Goal: Task Accomplishment & Management: Manage account settings

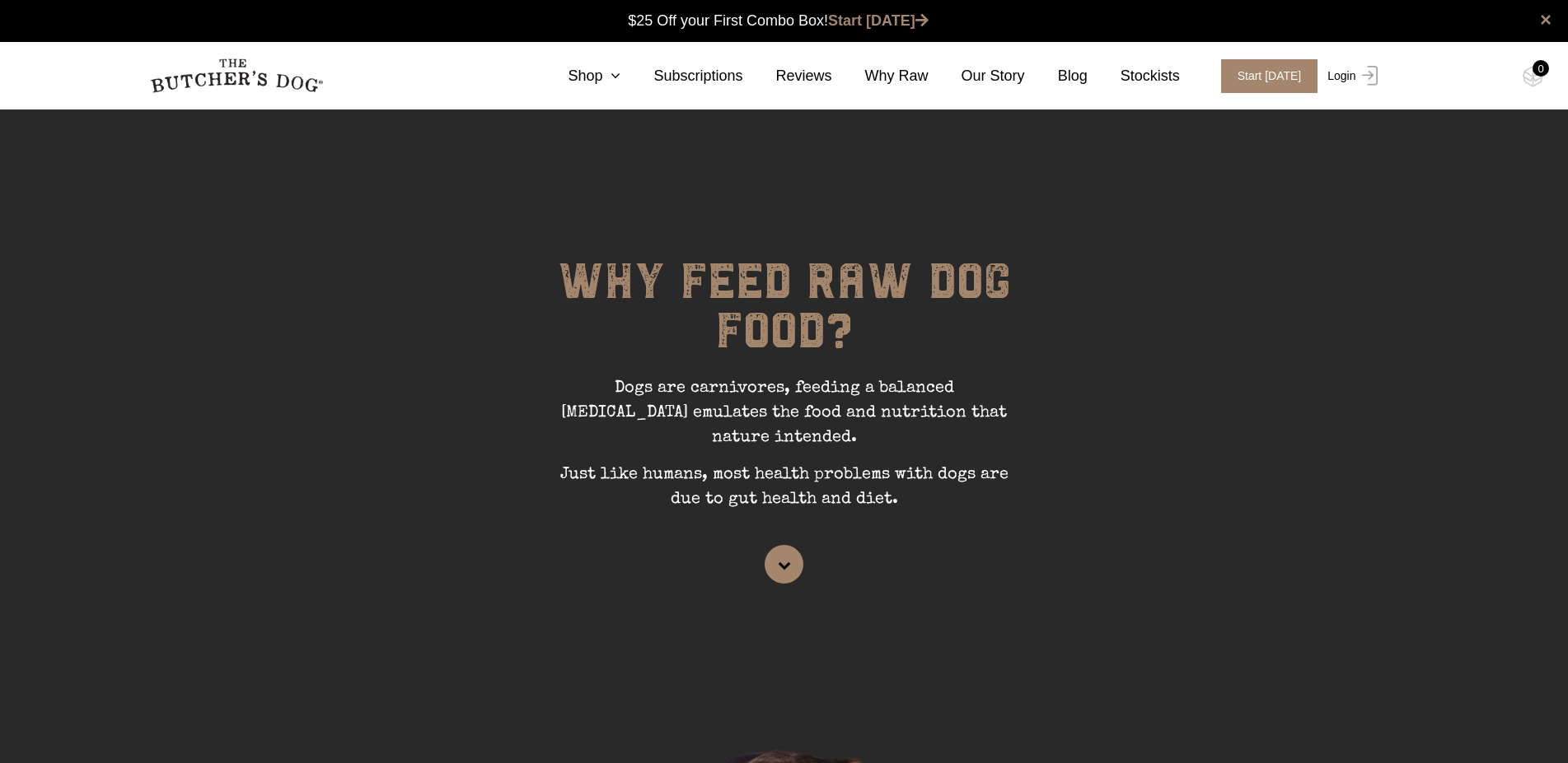
click at [1351, 82] on link "Login" at bounding box center [1350, 76] width 53 height 34
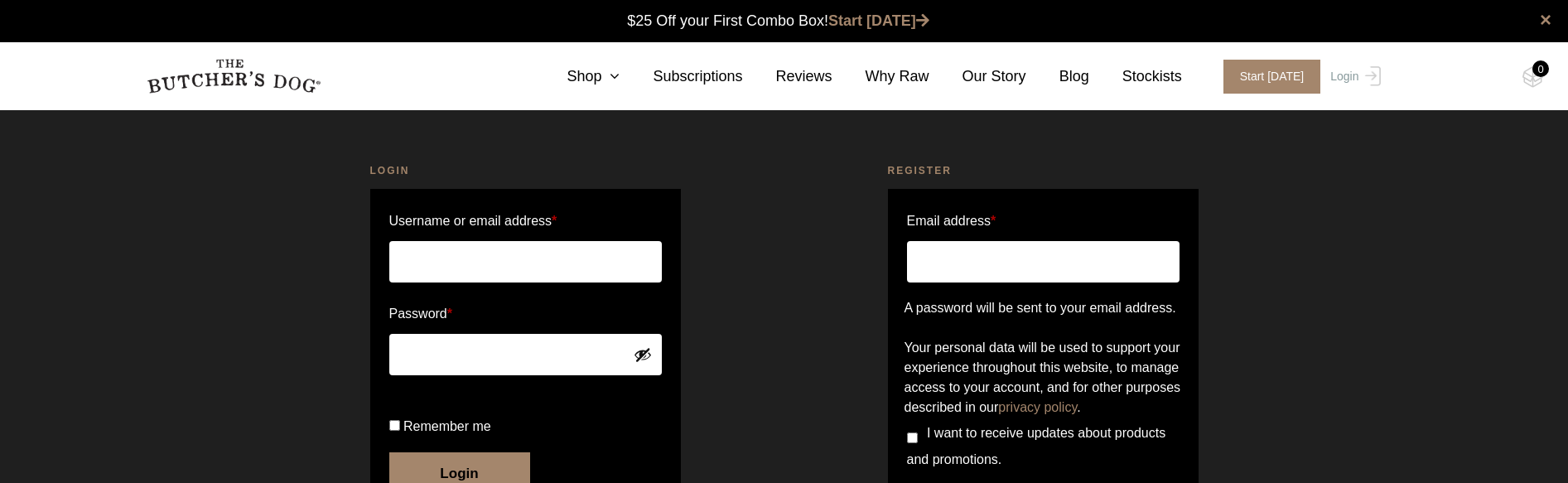
click at [967, 270] on input "Email address *" at bounding box center [1042, 262] width 272 height 41
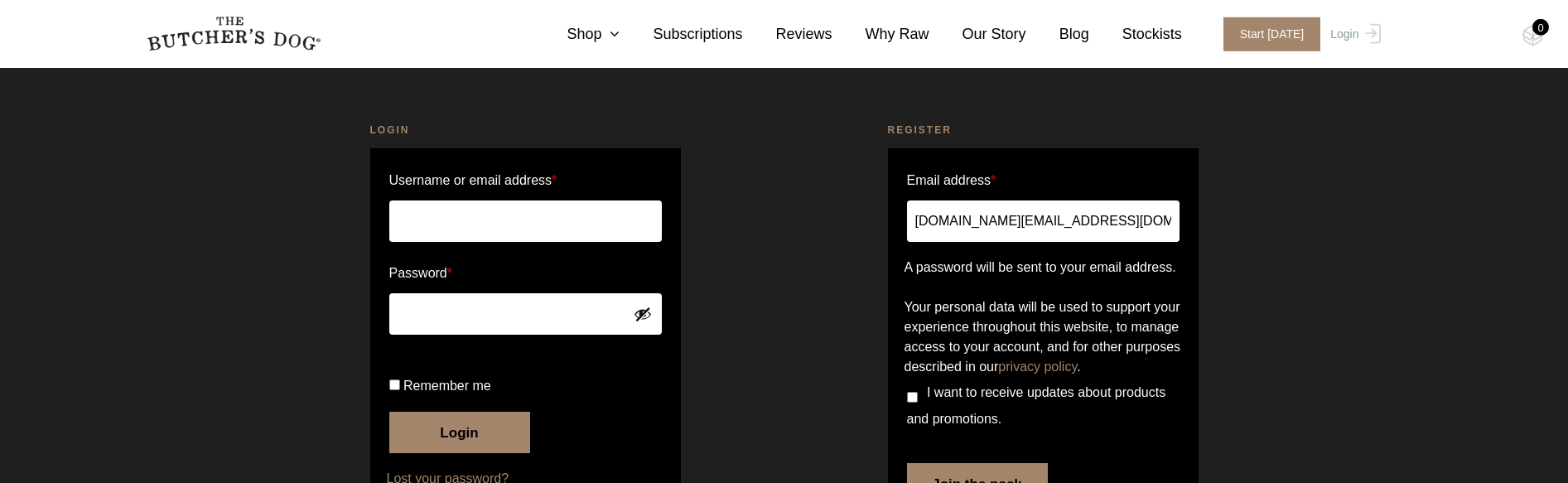
scroll to position [79, 0]
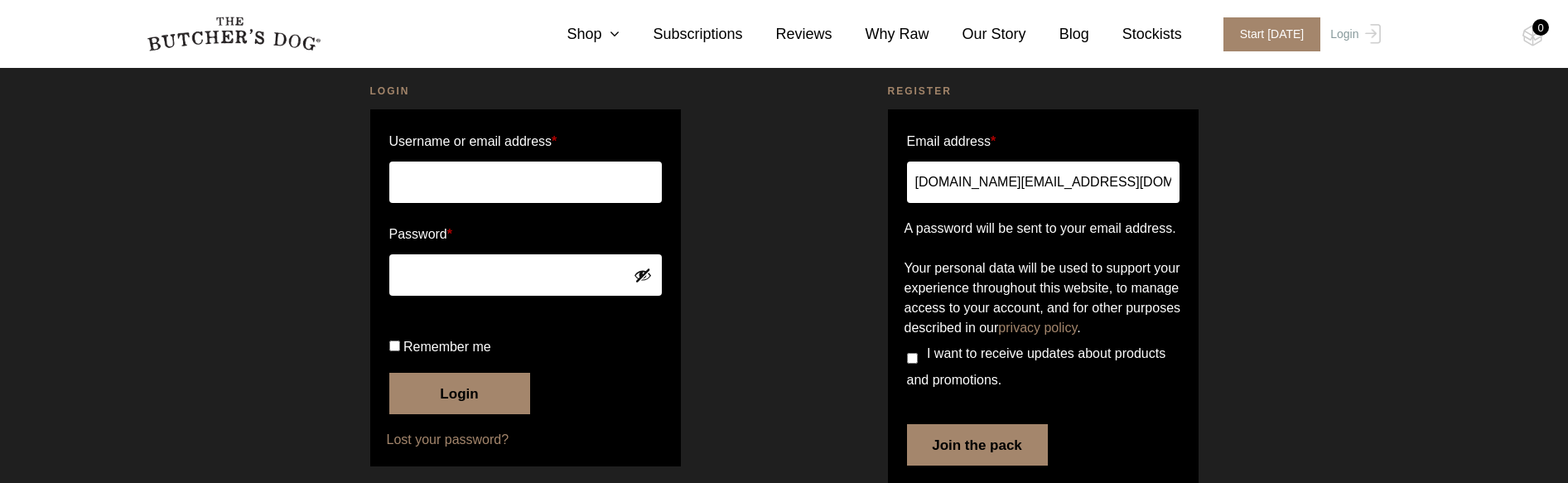
type input "[DOMAIN_NAME][EMAIL_ADDRESS][DOMAIN_NAME]"
click at [459, 174] on input "Username or email address *" at bounding box center [525, 182] width 272 height 41
drag, startPoint x: 1083, startPoint y: 183, endPoint x: 828, endPoint y: 190, distance: 255.1
click at [907, 190] on input "[DOMAIN_NAME][EMAIL_ADDRESS][DOMAIN_NAME]" at bounding box center [1042, 182] width 272 height 41
click at [560, 178] on input "Username or email address *" at bounding box center [525, 182] width 272 height 41
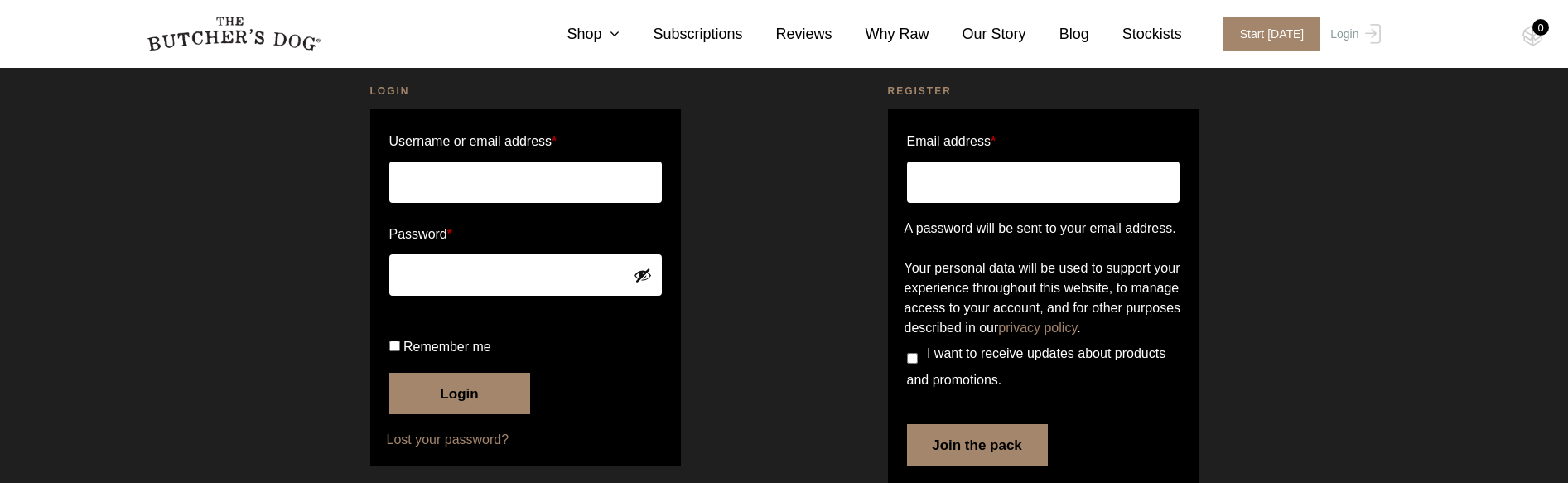
type input "s"
type input "[DOMAIN_NAME][EMAIL_ADDRESS][DOMAIN_NAME]"
click at [389, 372] on button "Login" at bounding box center [459, 393] width 141 height 41
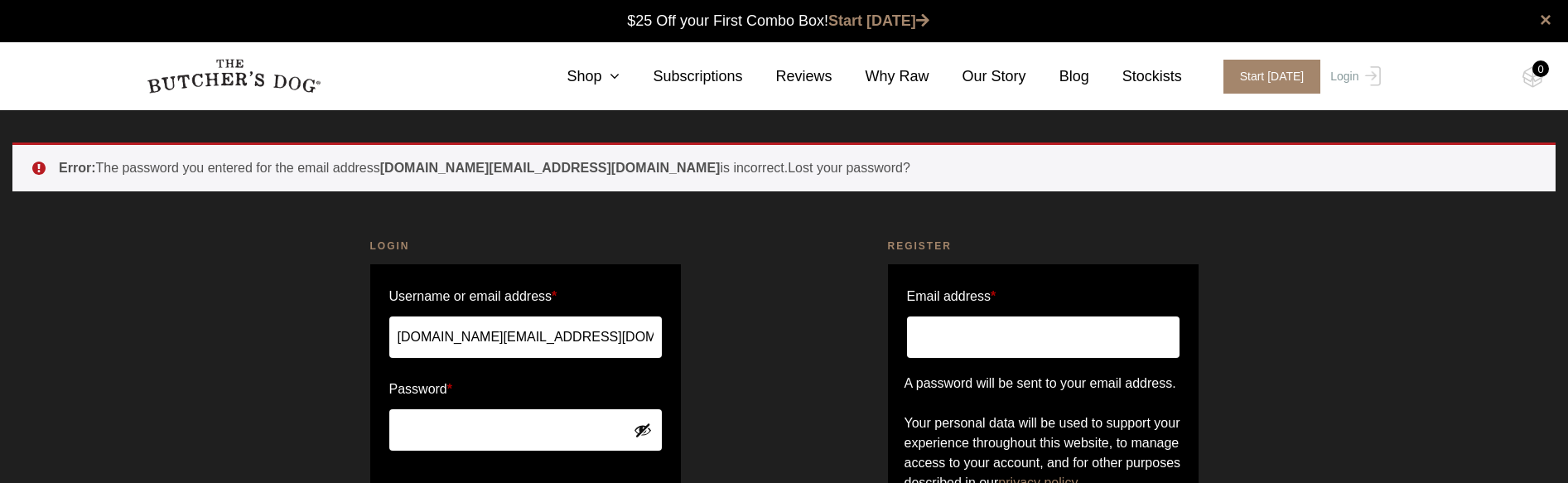
click at [647, 421] on button "Show password" at bounding box center [642, 429] width 18 height 18
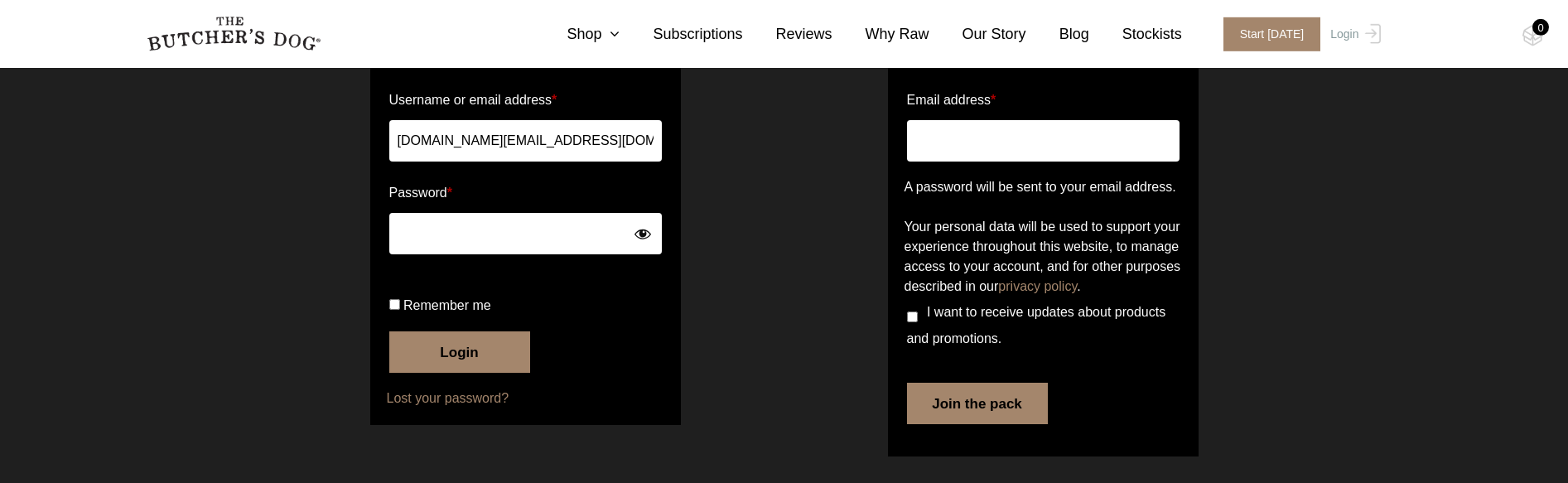
scroll to position [210, 0]
click at [462, 372] on button "Login" at bounding box center [459, 352] width 141 height 41
